Goal: Task Accomplishment & Management: Manage account settings

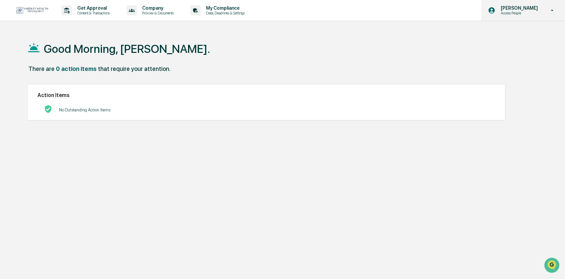
click at [546, 11] on div "[PERSON_NAME] Access People" at bounding box center [523, 10] width 84 height 21
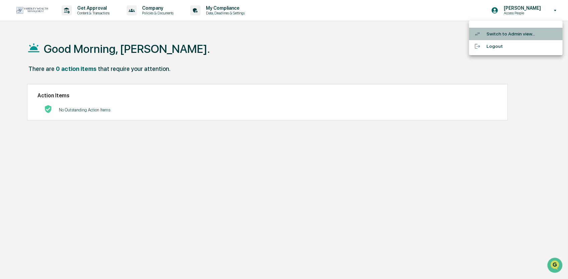
click at [528, 33] on li "Switch to Admin view..." at bounding box center [516, 34] width 94 height 12
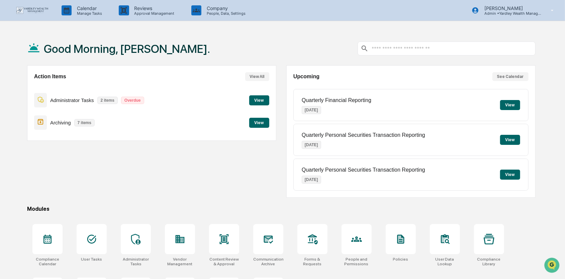
click at [257, 99] on button "View" at bounding box center [259, 100] width 20 height 10
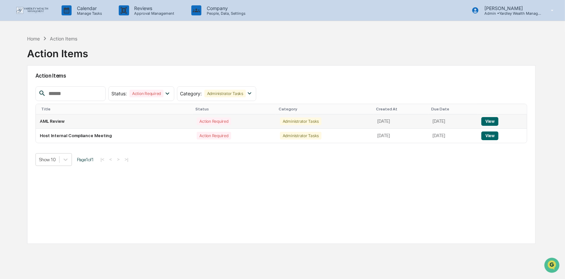
click at [496, 123] on button "View" at bounding box center [489, 121] width 17 height 9
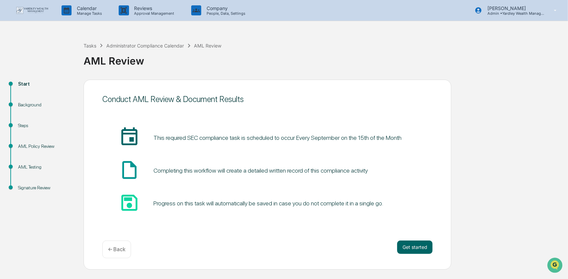
click at [32, 102] on div "Background" at bounding box center [45, 104] width 55 height 7
click at [403, 245] on button "Get started" at bounding box center [414, 246] width 35 height 13
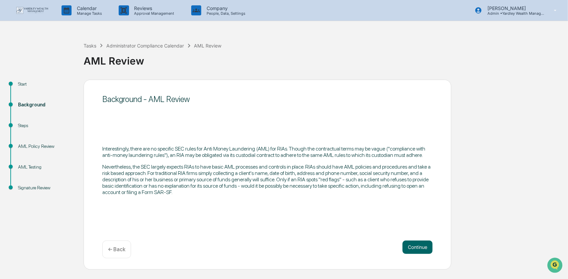
click at [40, 12] on img at bounding box center [32, 10] width 32 height 7
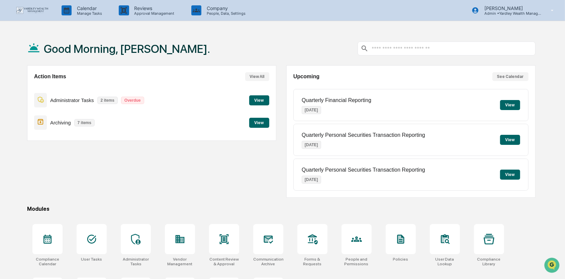
click at [258, 97] on button "View" at bounding box center [259, 100] width 20 height 10
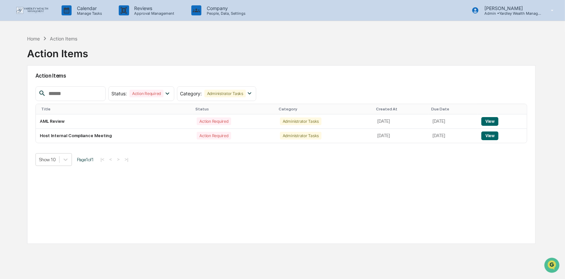
click at [39, 9] on img at bounding box center [32, 10] width 32 height 7
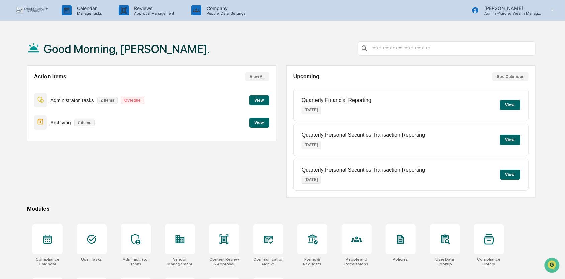
click at [256, 123] on button "View" at bounding box center [259, 123] width 20 height 10
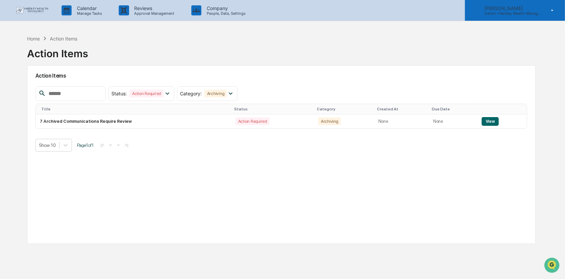
click at [552, 11] on icon at bounding box center [552, 10] width 12 height 6
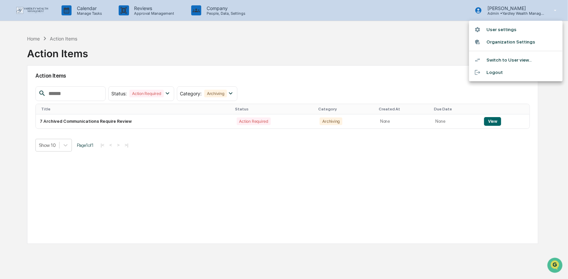
click at [492, 71] on li "Logout" at bounding box center [516, 72] width 94 height 12
